Goal: Find contact information: Find contact information

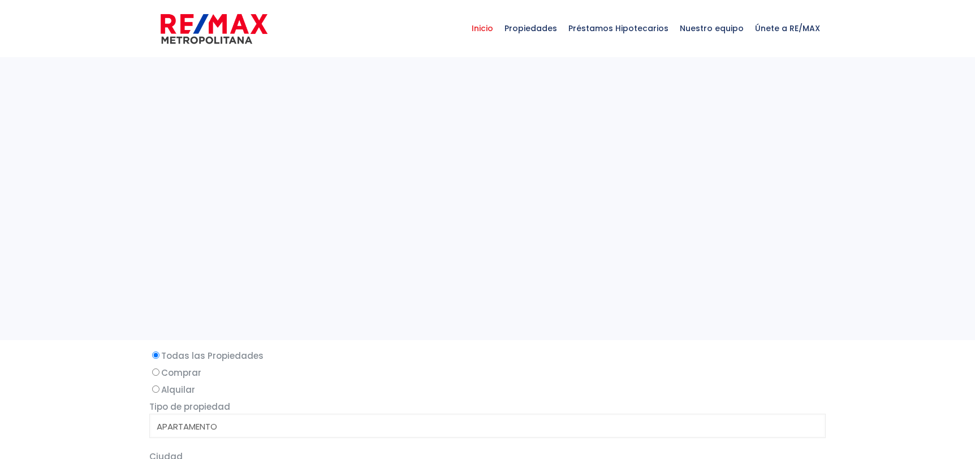
select select
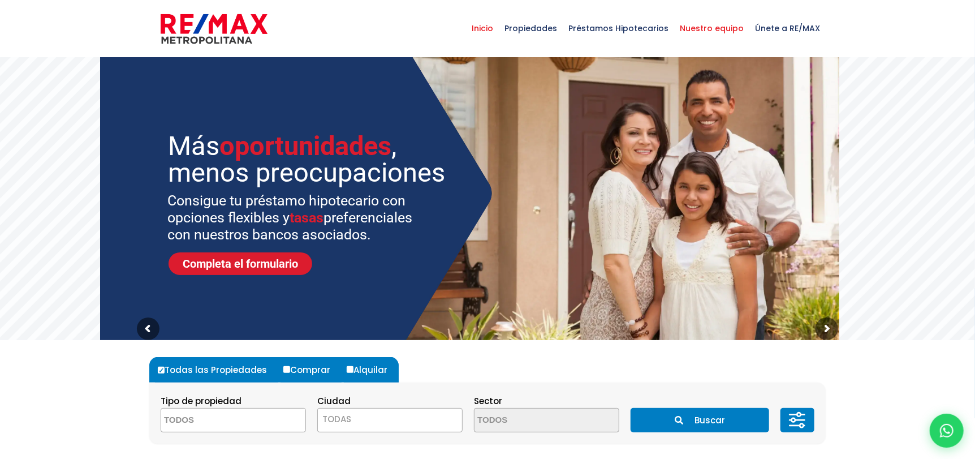
click at [716, 29] on span "Nuestro equipo" at bounding box center [711, 28] width 75 height 34
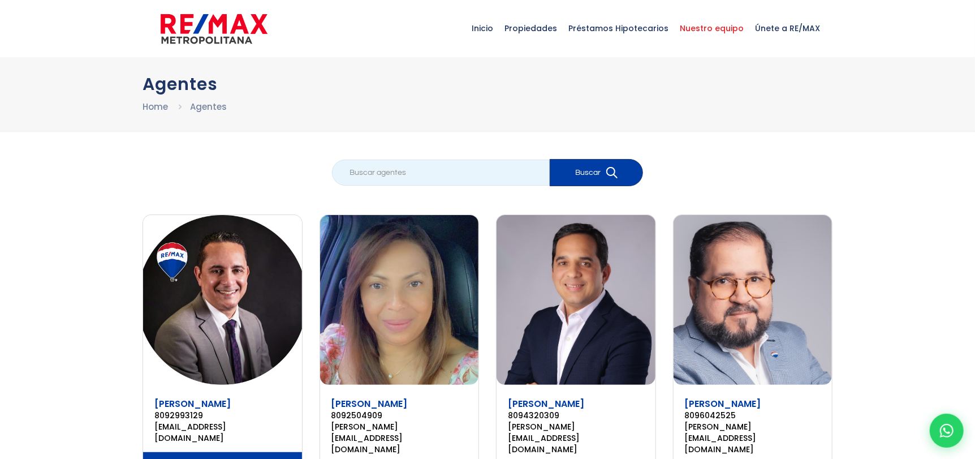
click at [404, 167] on input "search" at bounding box center [441, 172] width 218 height 26
type input "claudia"
click at [550, 159] on button "Buscar" at bounding box center [596, 172] width 93 height 27
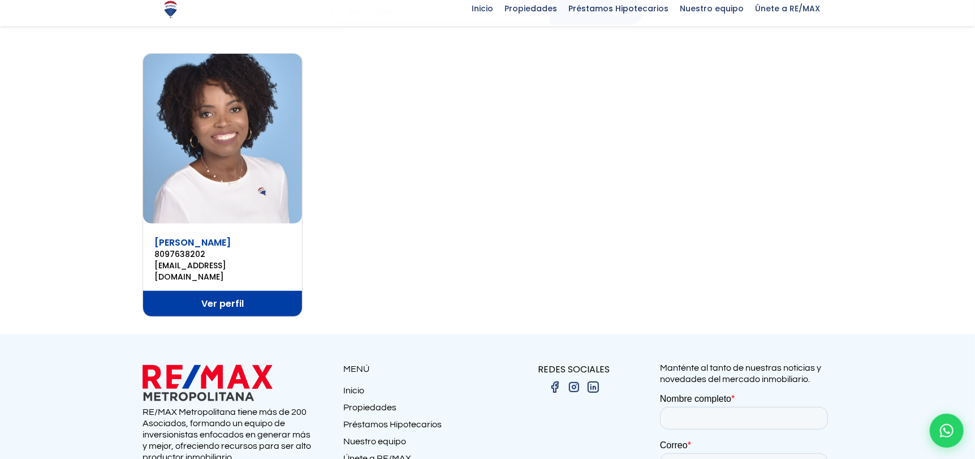
scroll to position [169, 0]
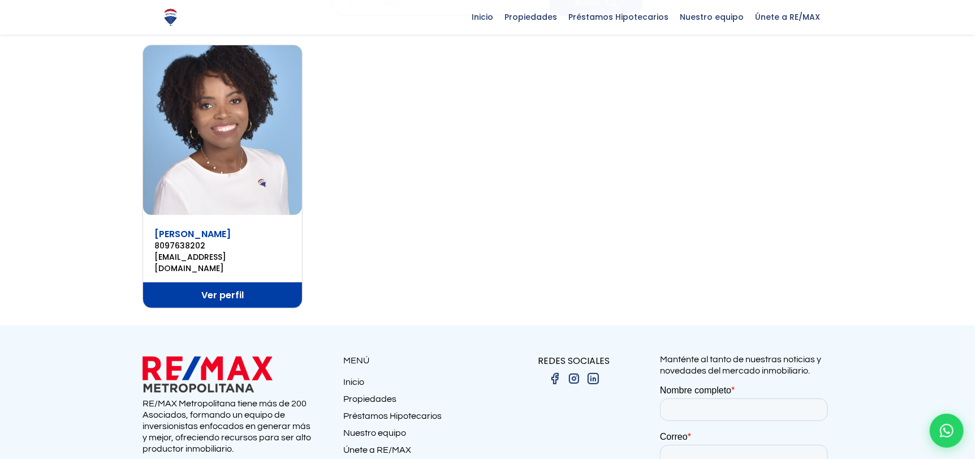
click at [211, 282] on link "Ver perfil" at bounding box center [222, 294] width 159 height 25
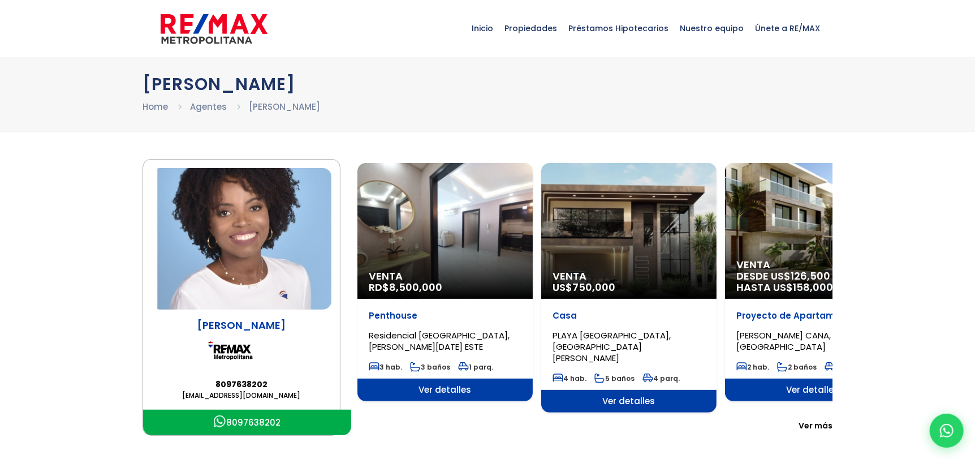
click at [239, 230] on img at bounding box center [242, 238] width 180 height 141
click at [250, 260] on img at bounding box center [242, 238] width 180 height 141
click at [242, 232] on img at bounding box center [242, 238] width 180 height 141
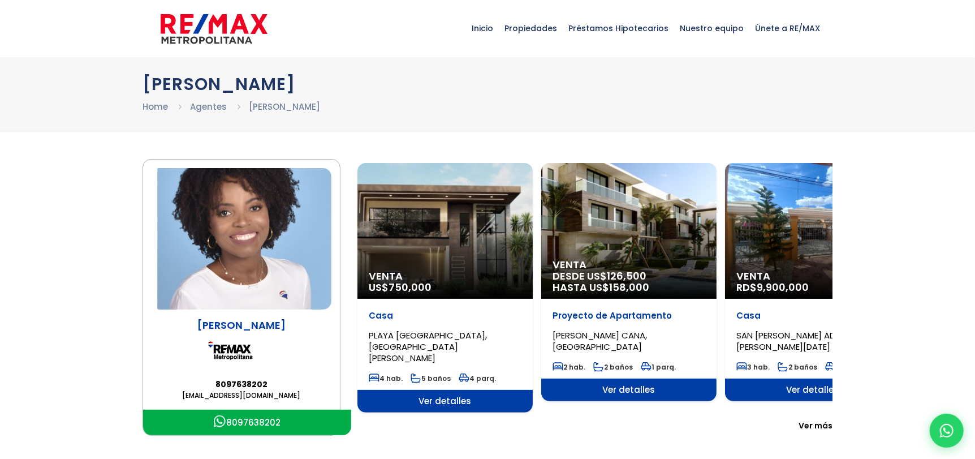
click at [235, 326] on p "[PERSON_NAME]" at bounding box center [242, 325] width 180 height 14
click at [239, 339] on div "Claudia Tejada 8097638202 claudiatejada@remaxm.net" at bounding box center [242, 359] width 180 height 83
click at [235, 359] on img at bounding box center [242, 350] width 68 height 37
click at [239, 382] on link "8097638202" at bounding box center [242, 383] width 180 height 11
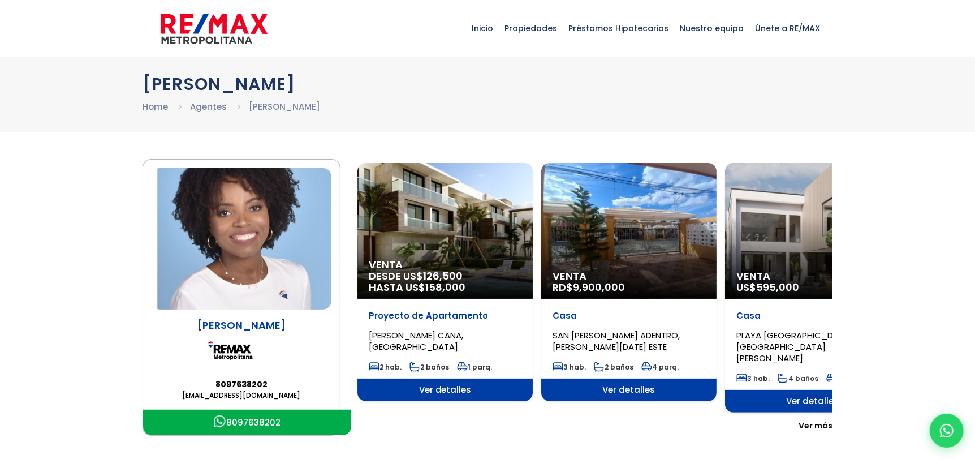
click at [260, 105] on li "[PERSON_NAME]" at bounding box center [284, 107] width 71 height 14
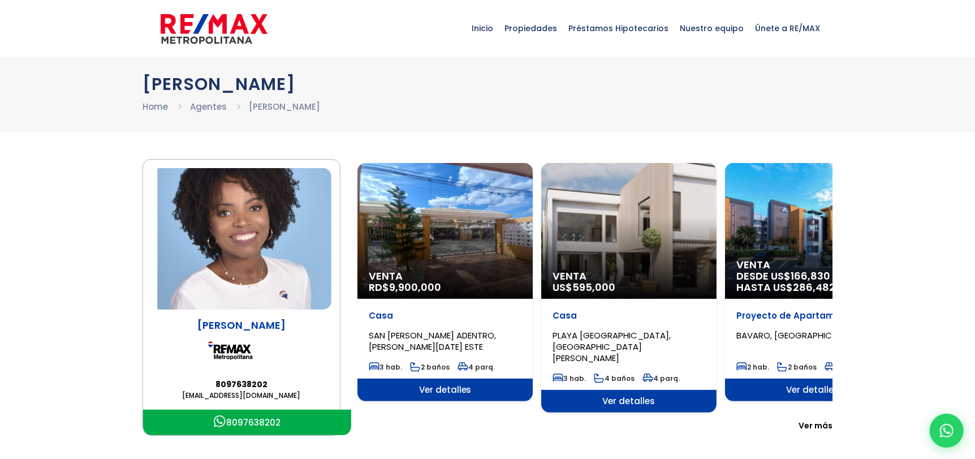
click at [290, 110] on li "[PERSON_NAME]" at bounding box center [284, 107] width 71 height 14
drag, startPoint x: 311, startPoint y: 114, endPoint x: 260, endPoint y: 109, distance: 51.2
click at [301, 114] on div "Claudia Tejada Home Agentes Claudia Tejada" at bounding box center [487, 94] width 975 height 74
click at [211, 107] on link "Agentes" at bounding box center [208, 107] width 37 height 12
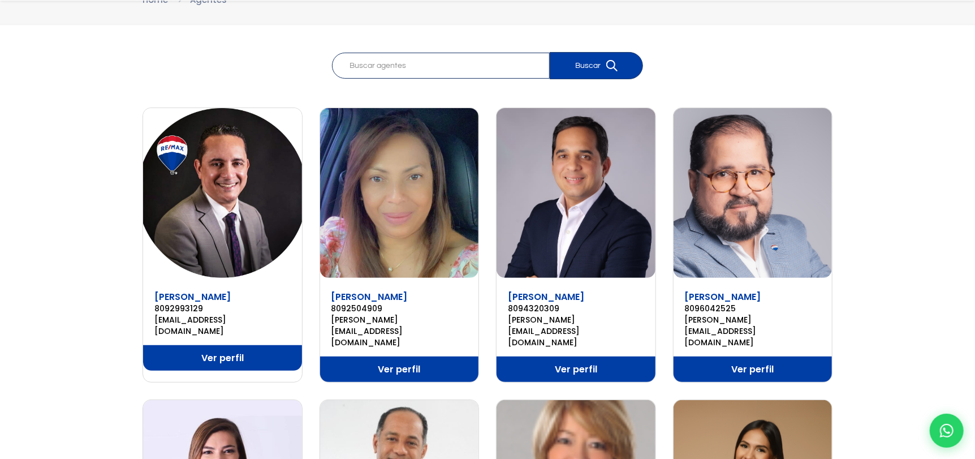
scroll to position [113, 0]
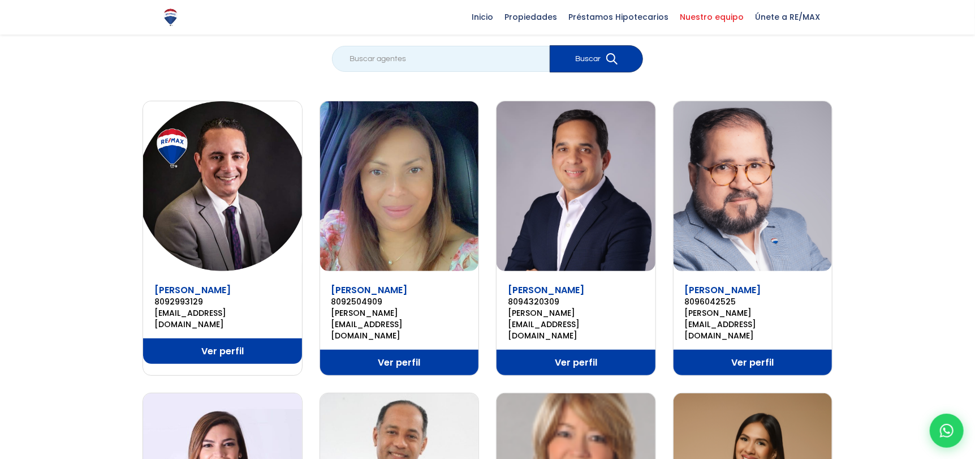
click at [412, 58] on input "search" at bounding box center [441, 59] width 218 height 26
type input "claudia"
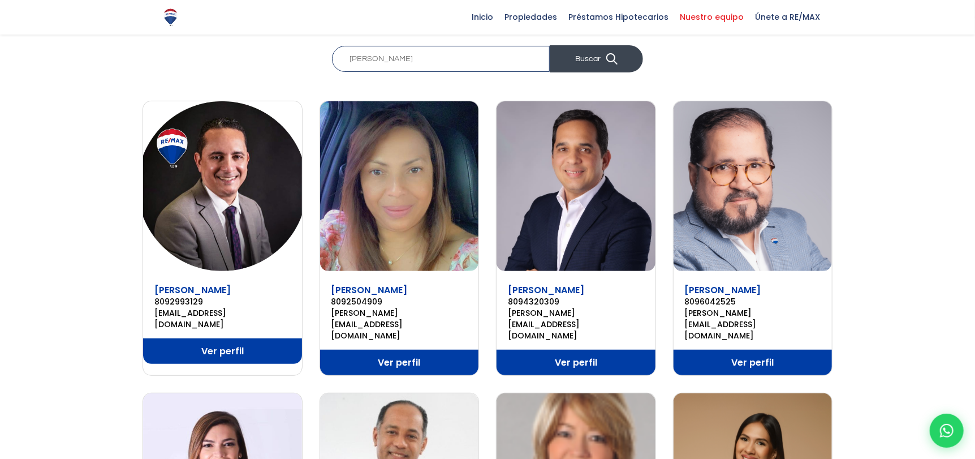
click at [592, 57] on button "Buscar" at bounding box center [596, 58] width 93 height 27
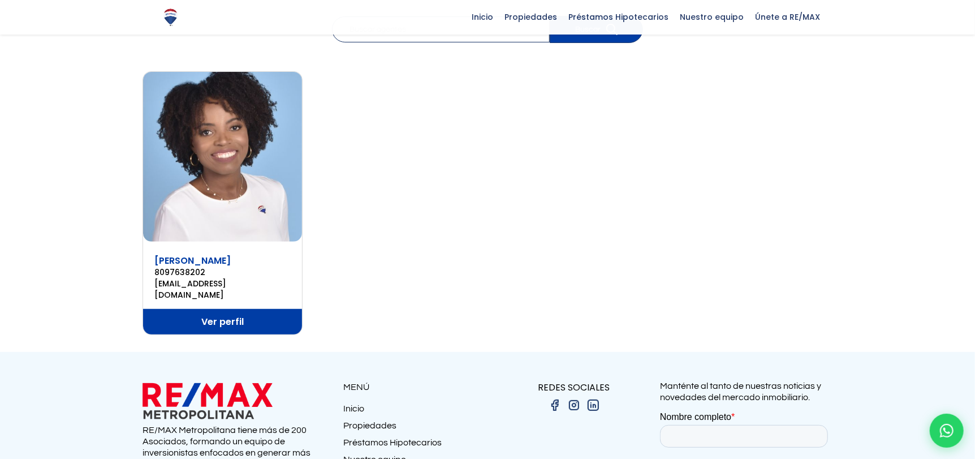
scroll to position [162, 0]
